Goal: Task Accomplishment & Management: Complete application form

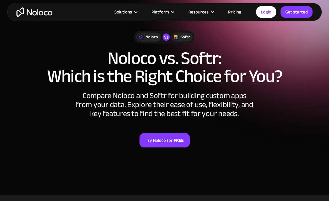
scroll to position [42, 0]
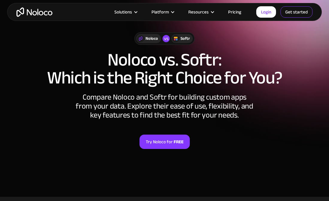
click at [300, 11] on link "Get started" at bounding box center [296, 11] width 32 height 11
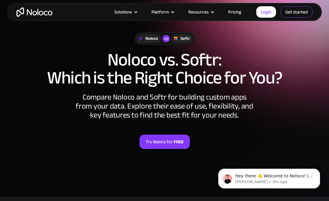
scroll to position [0, 0]
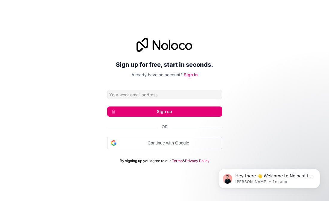
click at [171, 95] on input "Email address" at bounding box center [164, 95] width 115 height 10
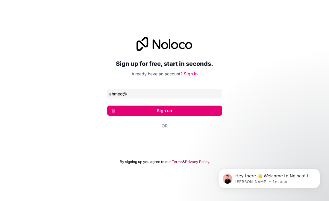
type input "[PERSON_NAME][EMAIL_ADDRESS][DOMAIN_NAME]"
click at [201, 109] on button "Sign up" at bounding box center [164, 111] width 115 height 10
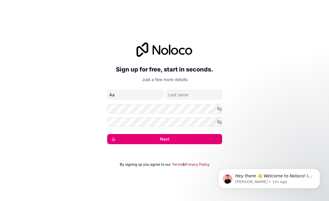
type input "[PERSON_NAME]"
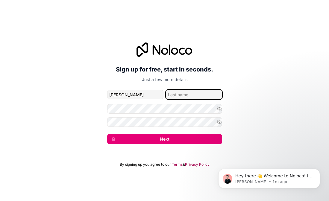
type input "Refai"
click at [219, 108] on icon "button" at bounding box center [219, 108] width 5 height 5
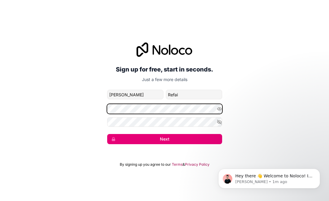
click at [73, 110] on div "Sign up for free, start in seconds. Just a few more details [PERSON_NAME][EMAIL…" at bounding box center [164, 93] width 329 height 119
click at [218, 120] on icon "button" at bounding box center [219, 122] width 4 height 4
click at [176, 141] on button "Next" at bounding box center [164, 139] width 115 height 10
click at [144, 142] on button "Next" at bounding box center [164, 139] width 115 height 10
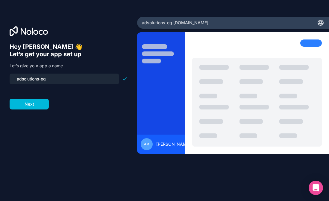
click at [30, 108] on button "Next" at bounding box center [29, 104] width 39 height 11
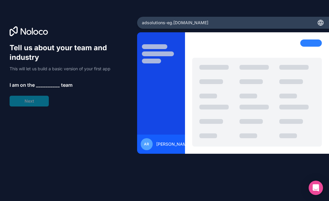
click at [49, 85] on span "__________" at bounding box center [48, 84] width 24 height 7
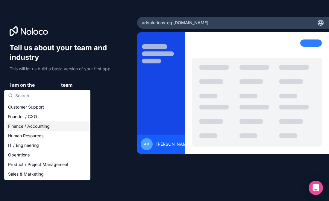
click at [63, 130] on div "Finance / Accounting" at bounding box center [47, 127] width 83 height 10
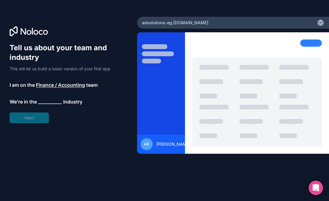
click at [49, 102] on span "__________" at bounding box center [50, 101] width 24 height 7
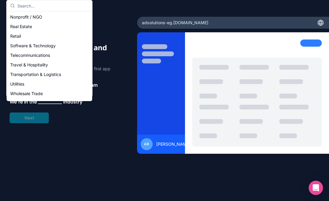
scroll to position [123, 0]
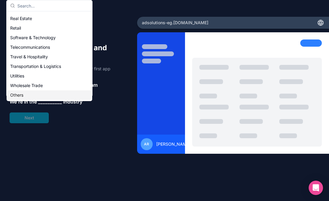
click at [27, 92] on div "Others" at bounding box center [49, 95] width 83 height 10
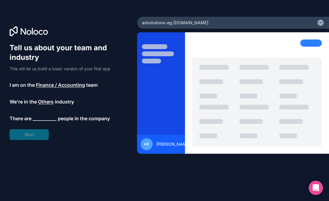
click at [41, 118] on span "__________" at bounding box center [45, 118] width 24 height 7
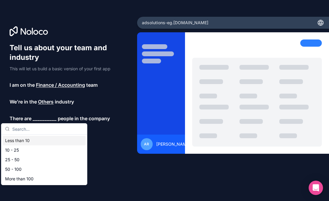
click at [38, 139] on div "Less than 10" at bounding box center [44, 141] width 83 height 10
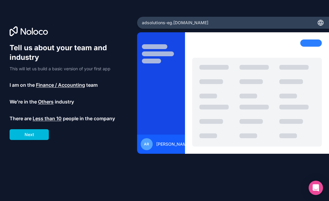
click at [37, 136] on button "Next" at bounding box center [29, 134] width 39 height 11
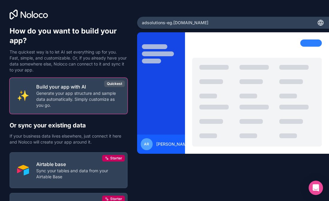
click at [68, 98] on p "Generate your app structure and sample data automatically. Simply customize as …" at bounding box center [78, 99] width 84 height 18
click at [91, 91] on p "Generate your app structure and sample data automatically. Simply customize as …" at bounding box center [78, 99] width 84 height 18
click at [117, 81] on div "Quickest" at bounding box center [114, 84] width 21 height 7
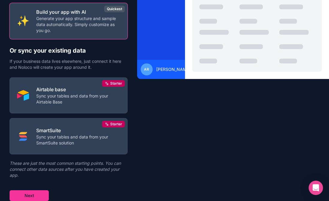
click at [34, 194] on button "Next" at bounding box center [29, 195] width 39 height 11
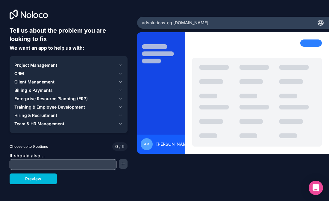
click at [19, 72] on span "CRM" at bounding box center [19, 74] width 10 height 6
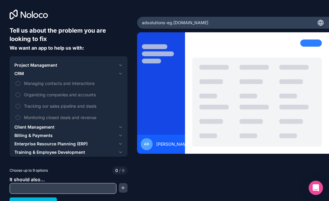
click at [38, 65] on span "Project Management" at bounding box center [35, 65] width 43 height 6
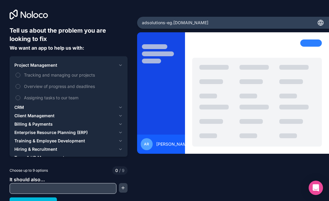
click at [19, 108] on span "CRM" at bounding box center [19, 107] width 10 height 6
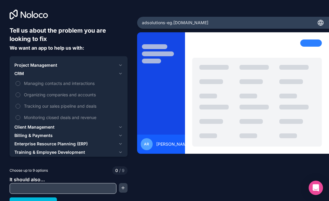
click at [20, 82] on label "Managing contacts and interactions" at bounding box center [68, 83] width 108 height 11
click at [20, 82] on button "Managing contacts and interactions" at bounding box center [18, 83] width 5 height 5
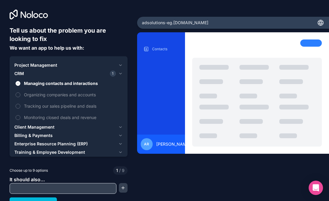
click at [16, 96] on button "Organizing companies and accounts" at bounding box center [18, 94] width 5 height 5
click at [16, 104] on button "Tracking our sales pipeline and deals" at bounding box center [18, 106] width 5 height 5
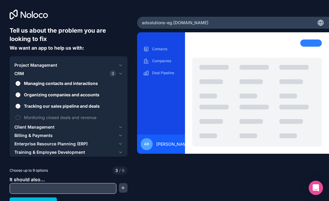
click at [16, 116] on button "Monitoring closed deals and revenue" at bounding box center [18, 117] width 5 height 5
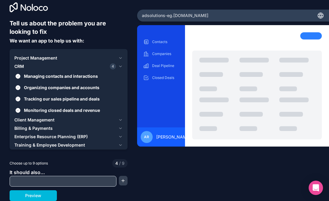
click at [37, 196] on button "Preview" at bounding box center [33, 195] width 47 height 11
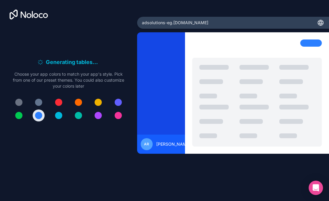
click at [60, 102] on div at bounding box center [58, 102] width 7 height 7
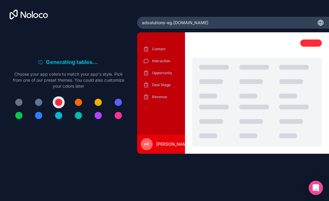
click at [121, 104] on button at bounding box center [118, 102] width 12 height 12
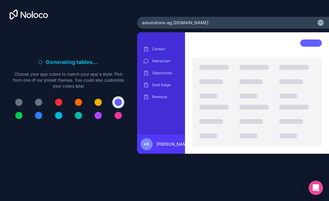
click at [115, 120] on button at bounding box center [118, 116] width 12 height 12
